Goal: Find contact information

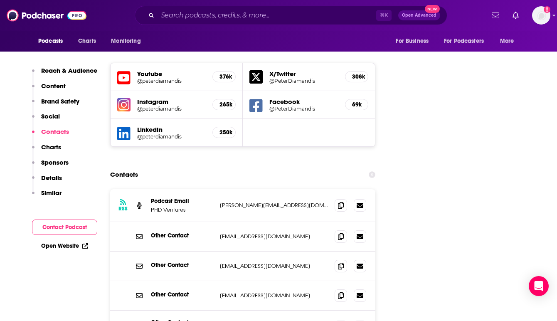
drag, startPoint x: 278, startPoint y: 289, endPoint x: 217, endPoint y: 289, distance: 61.1
click at [217, 311] on div "Other Contact [PERSON_NAME] [PERSON_NAME][EMAIL_ADDRESS][DOMAIN_NAME] [PERSON_N…" at bounding box center [242, 327] width 265 height 32
copy p "[PERSON_NAME][EMAIL_ADDRESS][DOMAIN_NAME]"
drag, startPoint x: 274, startPoint y: 200, endPoint x: 219, endPoint y: 197, distance: 55.0
click at [219, 222] on div "Other Contact [EMAIL_ADDRESS][DOMAIN_NAME] [EMAIL_ADDRESS][DOMAIN_NAME]" at bounding box center [242, 237] width 265 height 30
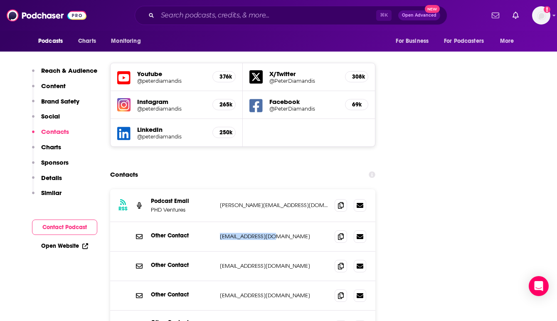
copy p "[EMAIL_ADDRESS][DOMAIN_NAME]"
drag, startPoint x: 286, startPoint y: 167, endPoint x: 220, endPoint y: 167, distance: 65.7
click at [220, 202] on p "[PERSON_NAME][EMAIL_ADDRESS][DOMAIN_NAME]" at bounding box center [274, 205] width 108 height 7
copy p "[PERSON_NAME][EMAIL_ADDRESS][DOMAIN_NAME]"
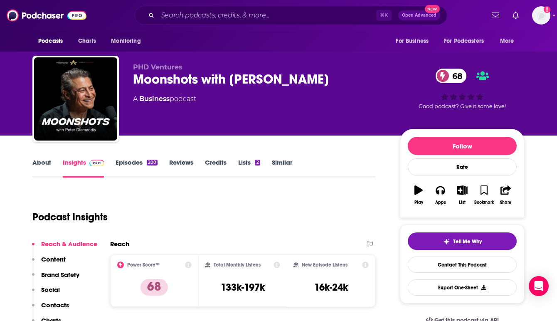
click at [131, 161] on link "Episodes 200" at bounding box center [137, 167] width 42 height 19
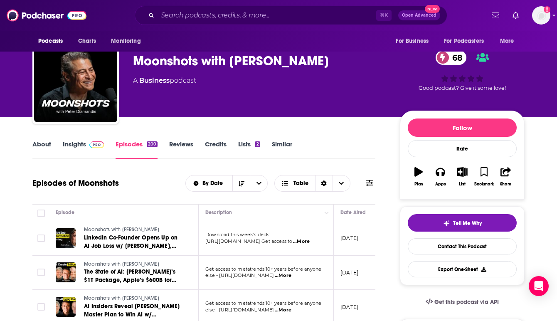
scroll to position [17, 0]
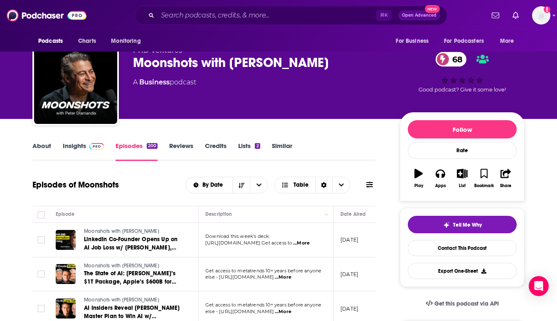
click at [310, 242] on span "...More" at bounding box center [301, 243] width 17 height 7
click at [304, 243] on span "...More" at bounding box center [301, 243] width 17 height 7
